Goal: Entertainment & Leisure: Consume media (video, audio)

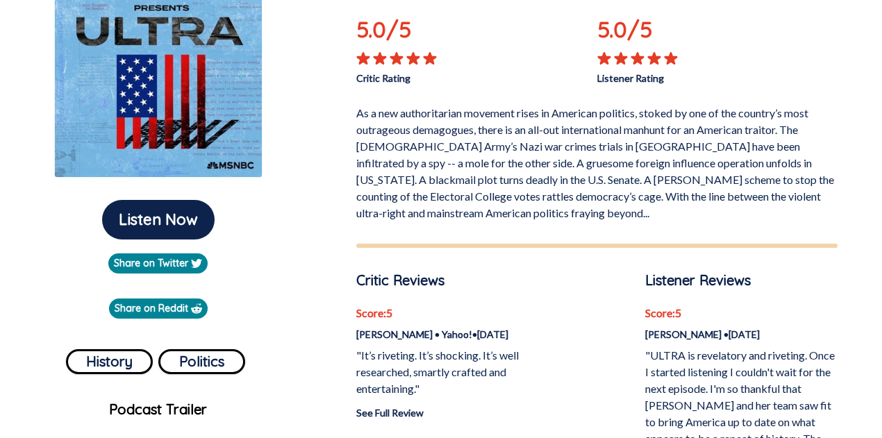
scroll to position [208, 0]
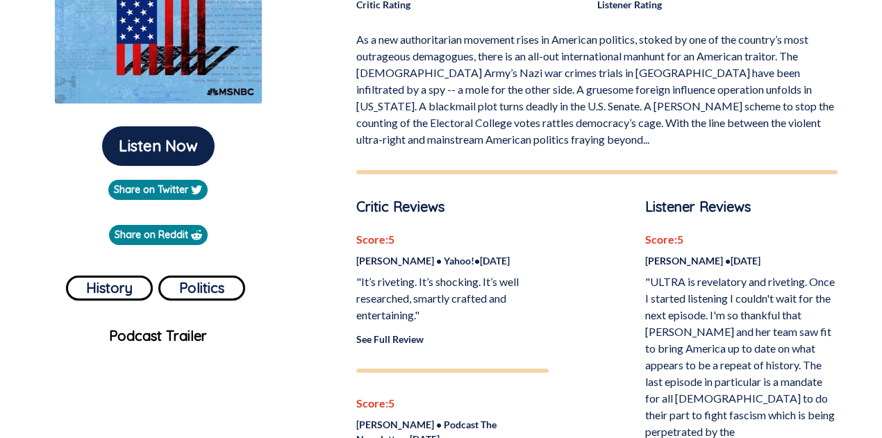
scroll to position [278, 0]
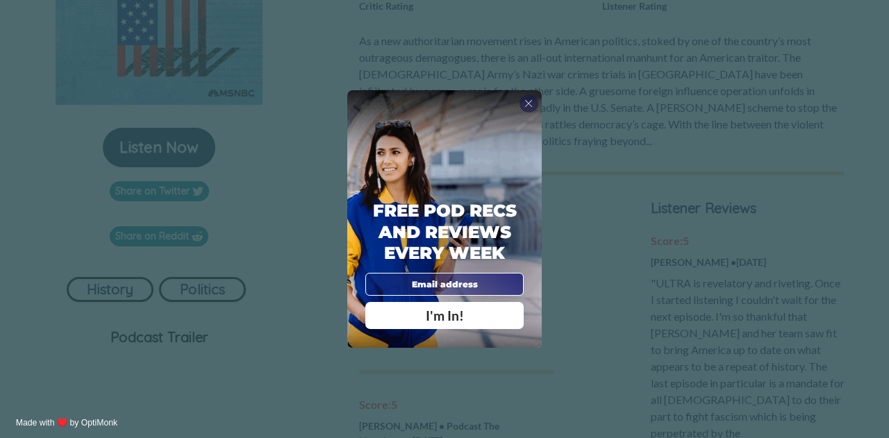
click at [426, 283] on input "email" at bounding box center [444, 284] width 158 height 23
type input "[EMAIL_ADDRESS][DOMAIN_NAME]"
click at [463, 323] on span "I'm In!" at bounding box center [445, 316] width 38 height 16
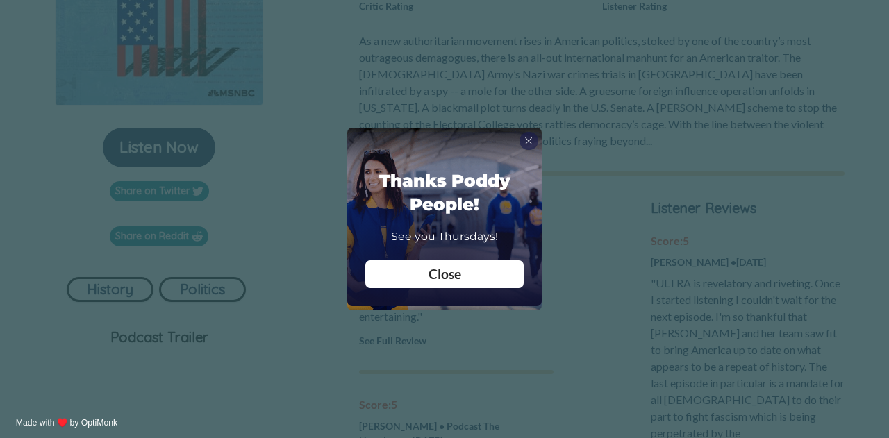
click at [470, 284] on div "Close" at bounding box center [444, 274] width 158 height 27
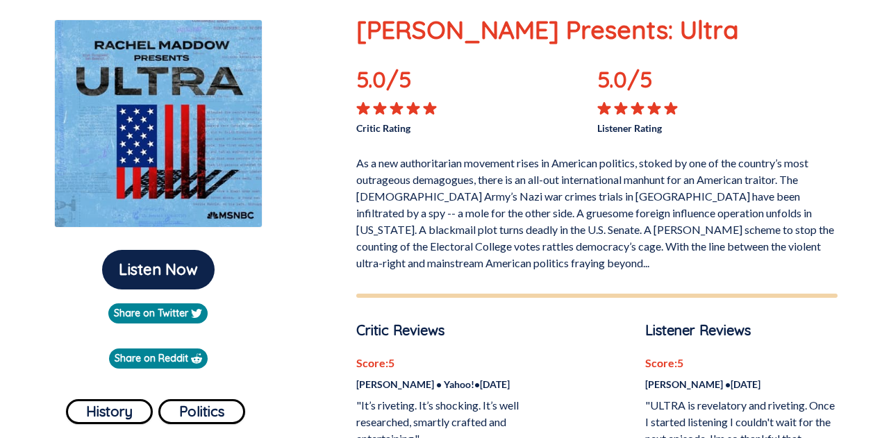
scroll to position [139, 0]
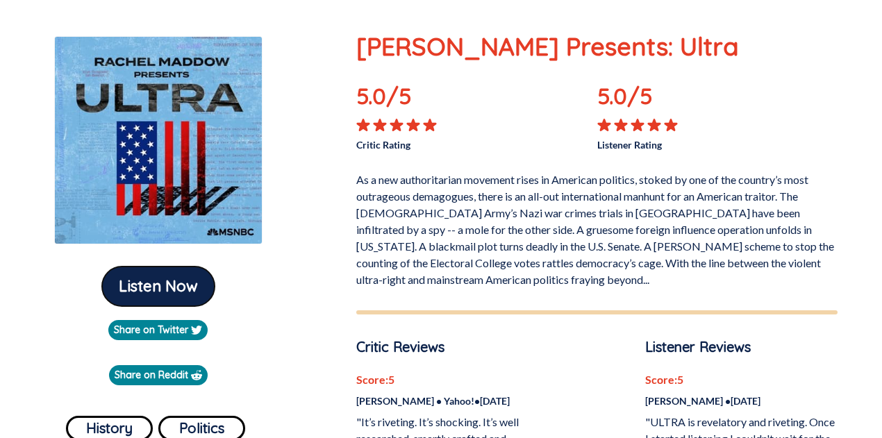
click at [145, 288] on button "Listen Now" at bounding box center [158, 287] width 113 height 40
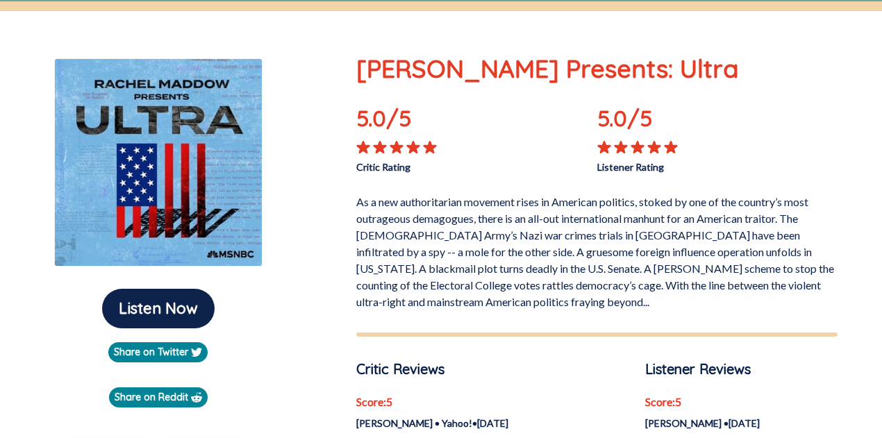
scroll to position [139, 0]
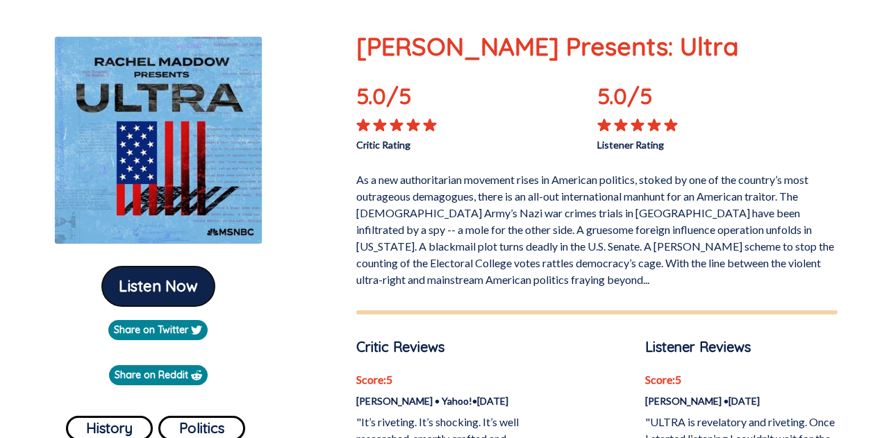
click at [146, 288] on button "Listen Now" at bounding box center [158, 287] width 113 height 40
